Goal: Find specific page/section: Find specific page/section

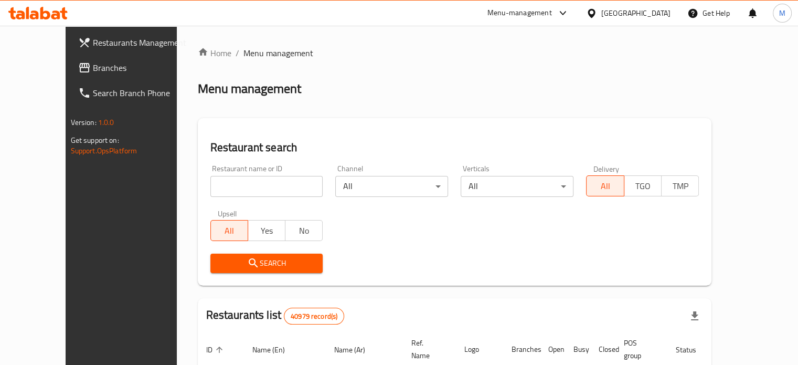
click at [227, 190] on input "search" at bounding box center [266, 186] width 113 height 21
paste input "697951"
type input "697951"
click button "Search" at bounding box center [266, 262] width 113 height 19
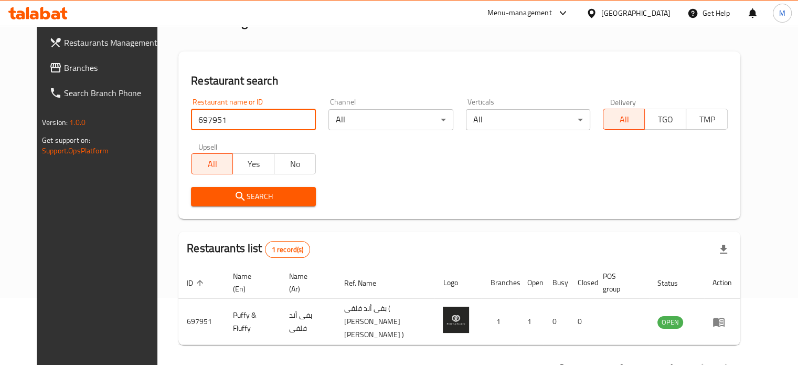
scroll to position [82, 0]
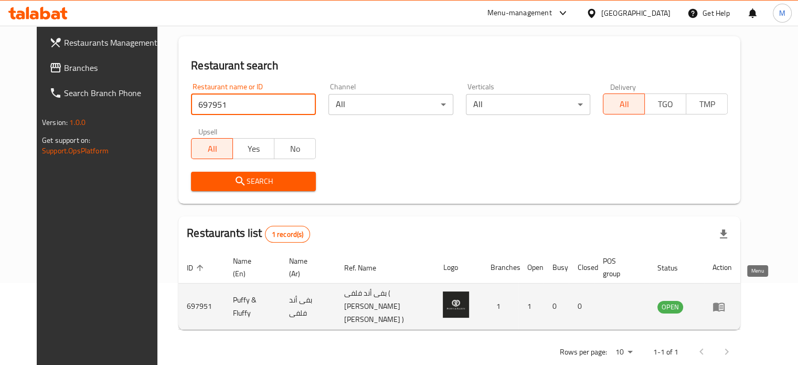
click at [725, 300] on icon "enhanced table" at bounding box center [718, 306] width 13 height 13
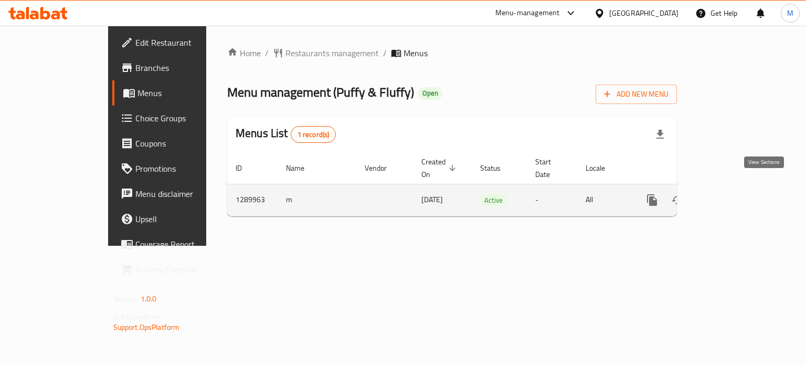
click at [734, 194] on icon "enhanced table" at bounding box center [727, 200] width 13 height 13
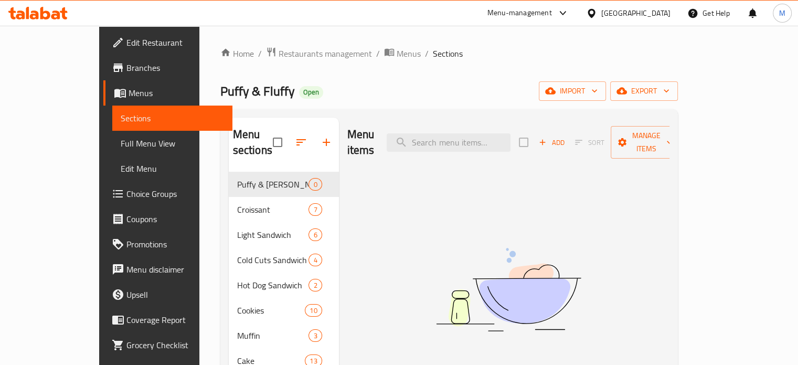
click at [552, 12] on div "Menu-management" at bounding box center [519, 13] width 65 height 13
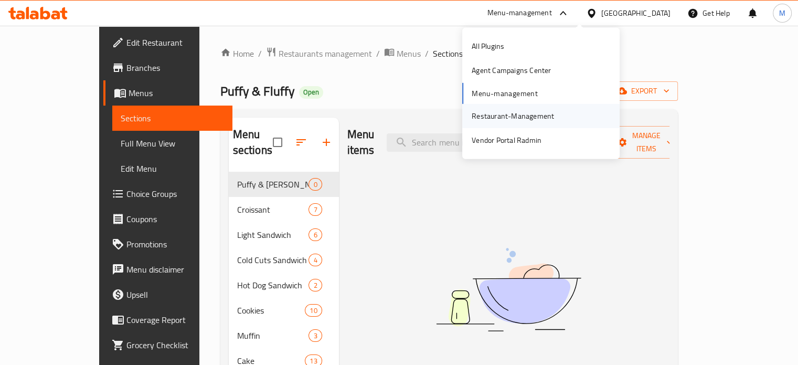
click at [496, 112] on div "Restaurant-Management" at bounding box center [513, 116] width 82 height 12
